Goal: Task Accomplishment & Management: Manage account settings

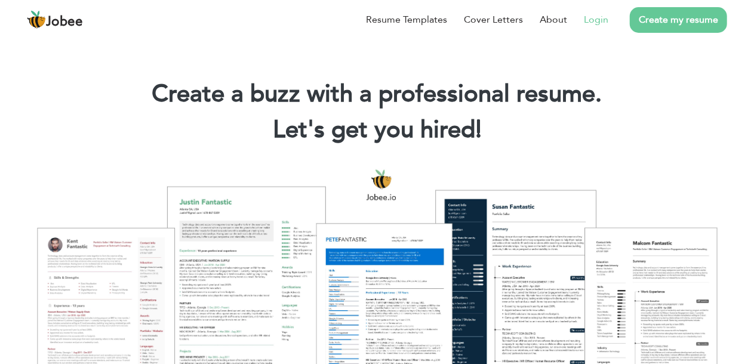
click at [602, 20] on link "Login" at bounding box center [596, 20] width 24 height 14
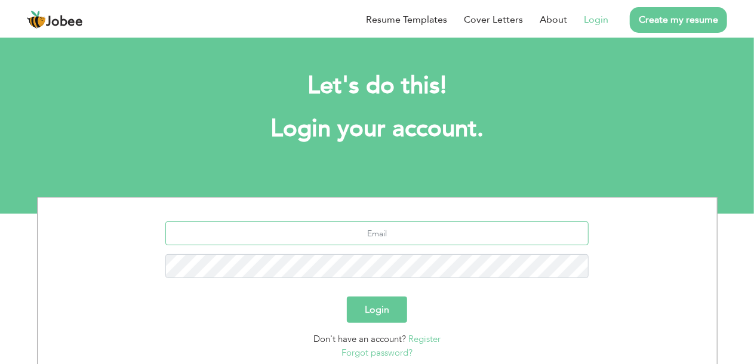
click at [380, 239] on input "text" at bounding box center [376, 233] width 423 height 24
type input "mrwaqarnisar@gmail.com"
click at [347, 297] on button "Login" at bounding box center [377, 310] width 60 height 26
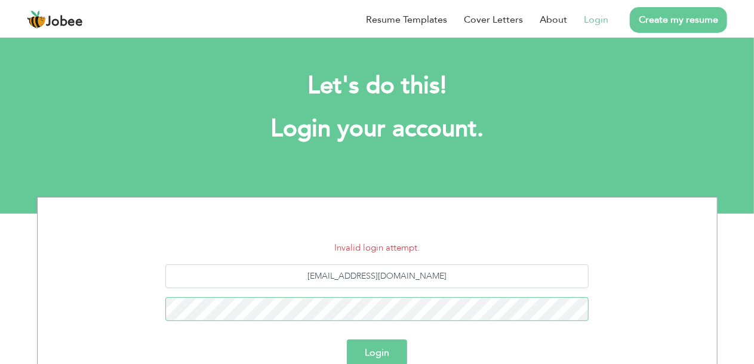
click at [347, 340] on button "Login" at bounding box center [377, 353] width 60 height 26
